Goal: Information Seeking & Learning: Learn about a topic

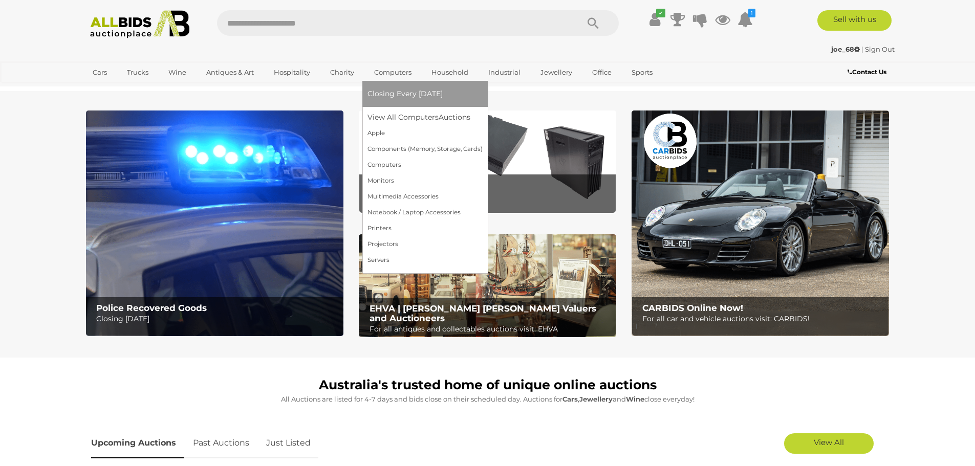
click at [393, 71] on link "Computers" at bounding box center [392, 72] width 51 height 17
click at [397, 161] on link "Computers" at bounding box center [424, 165] width 115 height 16
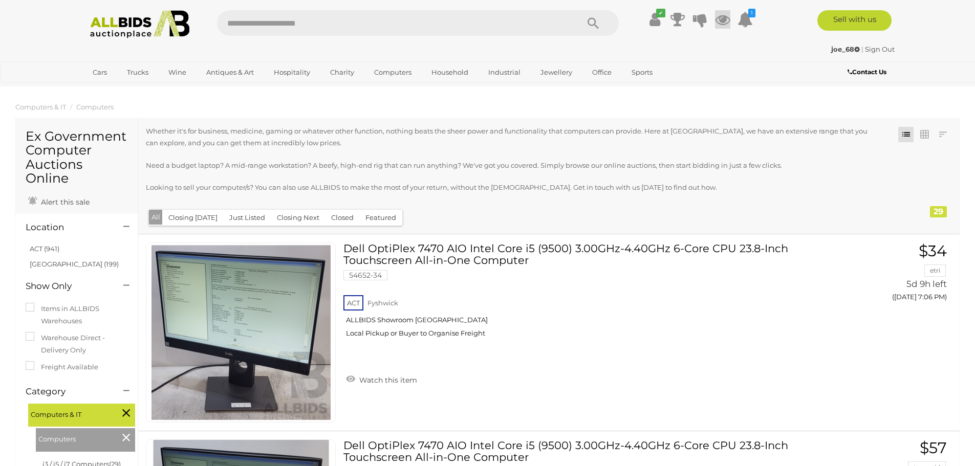
click at [721, 19] on icon at bounding box center [722, 19] width 15 height 18
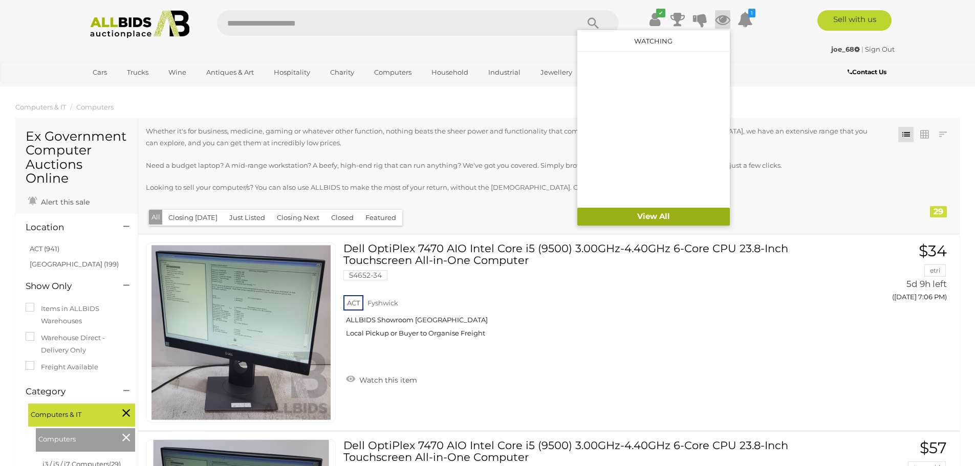
click at [659, 221] on link "View All" at bounding box center [653, 217] width 153 height 18
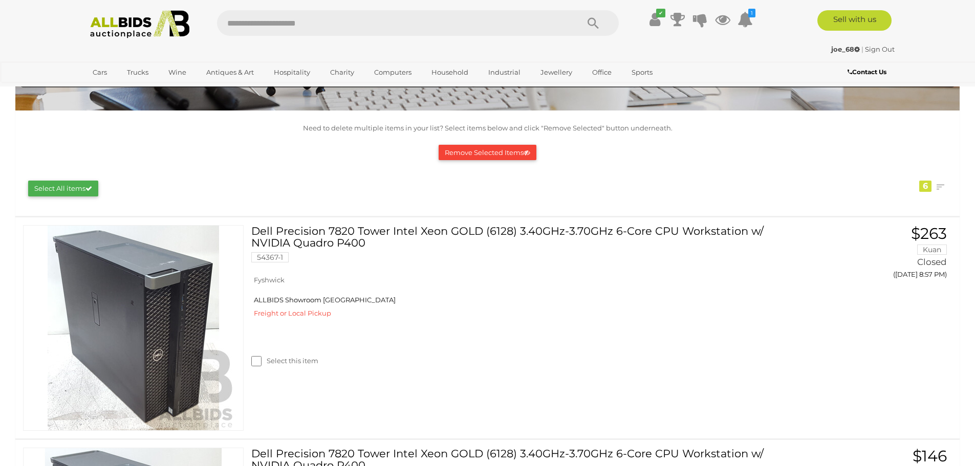
scroll to position [72, 0]
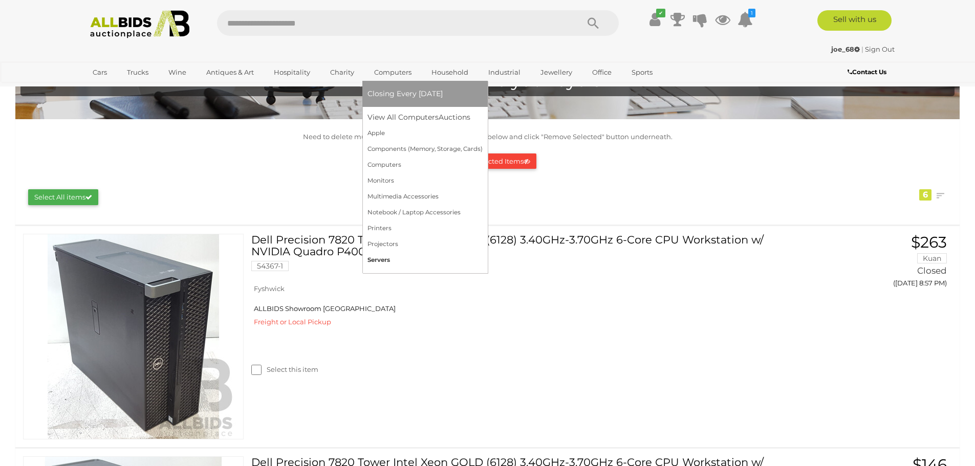
click at [384, 256] on link "Servers" at bounding box center [424, 260] width 115 height 16
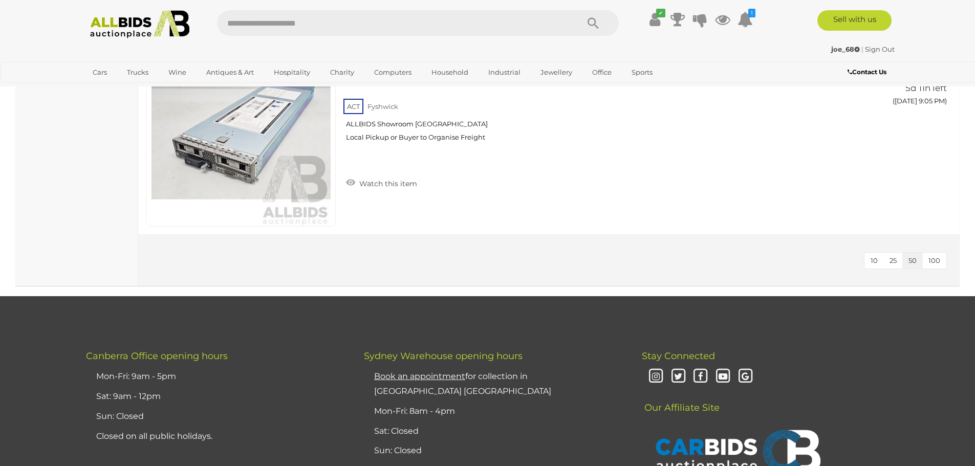
scroll to position [2662, 0]
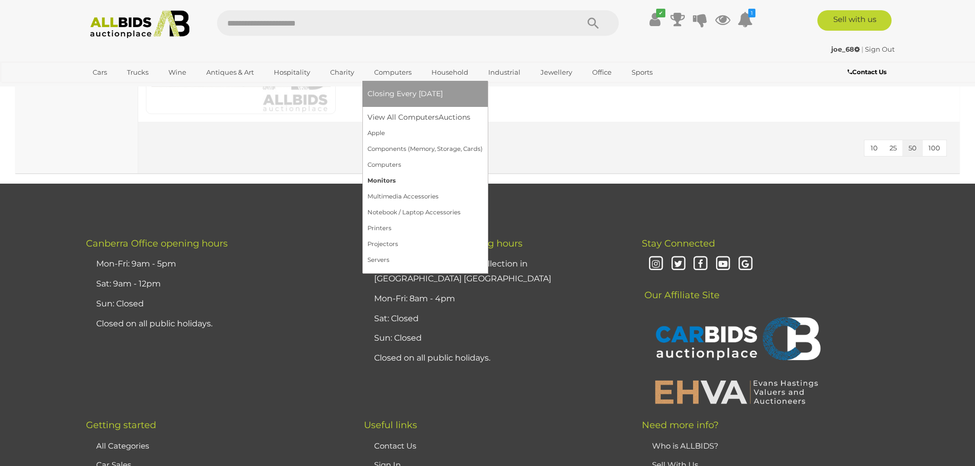
click at [375, 178] on link "Monitors" at bounding box center [424, 181] width 115 height 16
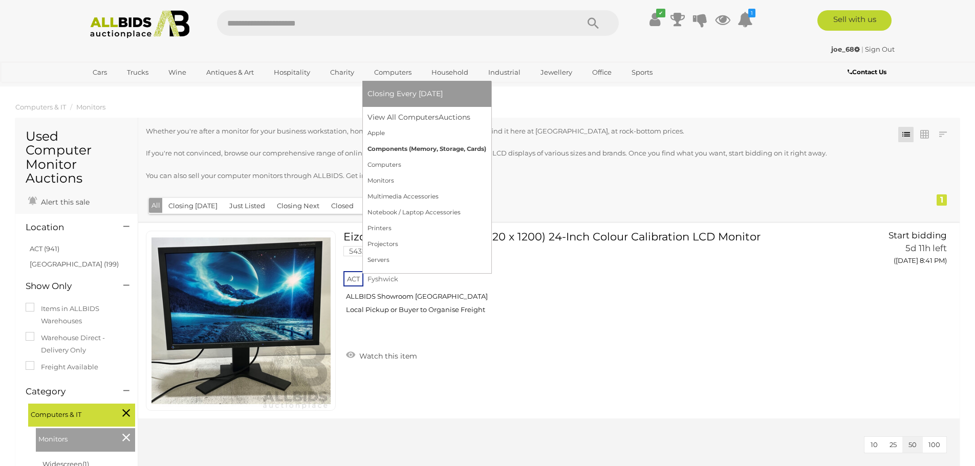
click at [390, 150] on link "Components (Memory, Storage, Cards)" at bounding box center [426, 149] width 119 height 16
